Goal: Find specific page/section: Find specific page/section

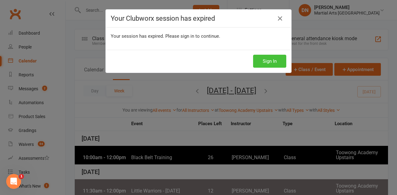
click at [267, 61] on button "Sign In" at bounding box center [269, 61] width 33 height 13
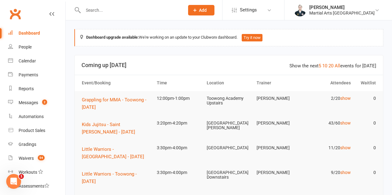
click at [90, 9] on input "text" at bounding box center [130, 10] width 99 height 9
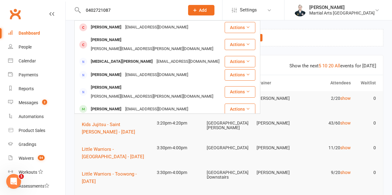
type input "0402721087"
click at [51, 36] on link "Dashboard" at bounding box center [36, 33] width 57 height 14
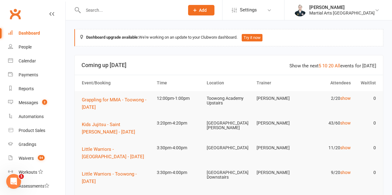
click at [152, 11] on input "text" at bounding box center [130, 10] width 99 height 9
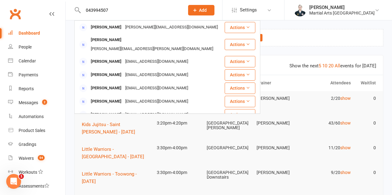
type input "0439945077"
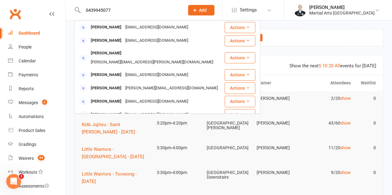
click at [123, 10] on input "0439945077" at bounding box center [130, 10] width 99 height 9
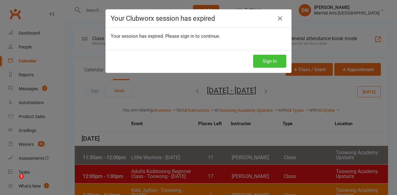
click at [275, 57] on button "Sign In" at bounding box center [269, 61] width 33 height 13
